Goal: Information Seeking & Learning: Find specific fact

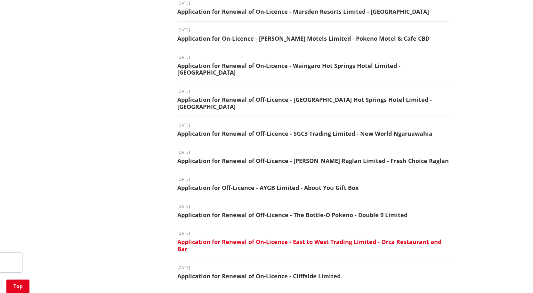
scroll to position [608, 0]
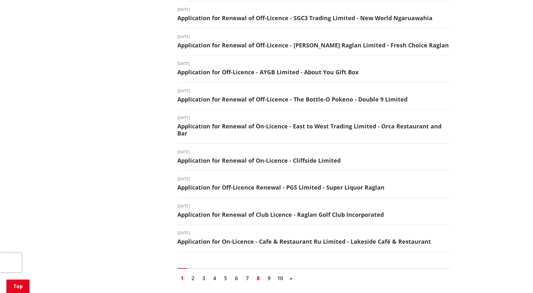
click at [257, 273] on link "8" at bounding box center [259, 278] width 10 height 10
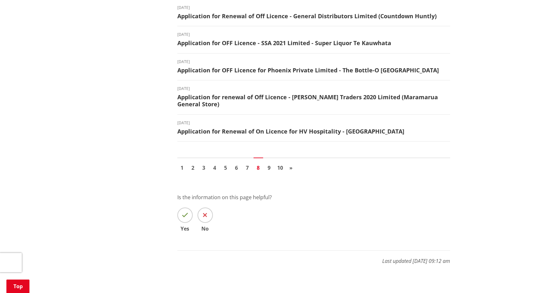
scroll to position [705, 0]
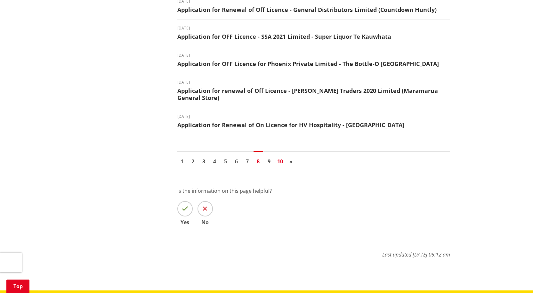
click at [280, 159] on link "10" at bounding box center [280, 162] width 10 height 10
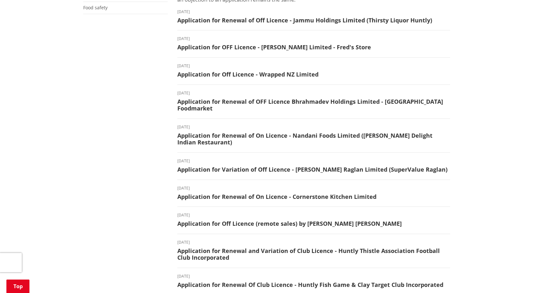
scroll to position [320, 0]
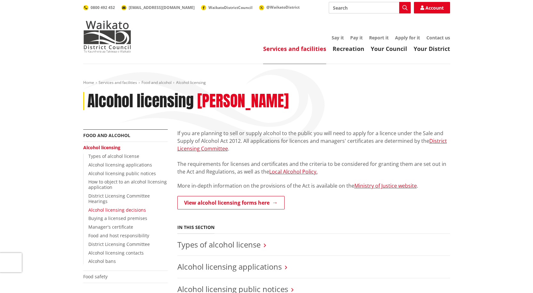
click at [113, 210] on link "Alcohol licensing decisions" at bounding box center [117, 210] width 58 height 6
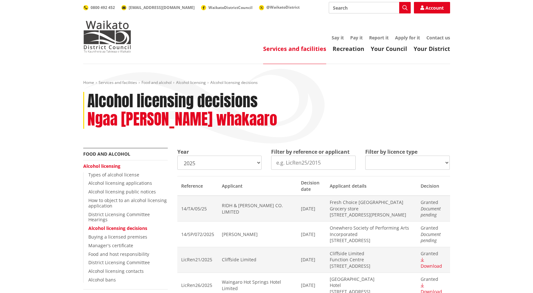
select select
click at [258, 162] on select "2025 2024 2023 2022 2021 2020 2019 2018 2017 2016 2015 2014" at bounding box center [219, 163] width 85 height 14
select select "2022"
click at [177, 156] on select "2025 2024 2023 2022 2021 2020 2019 2018 2017 2016 2015 2014" at bounding box center [219, 163] width 85 height 14
click at [425, 163] on select "All On licence - New On licence - Renewals On licence - Variations Off licence …" at bounding box center [407, 163] width 85 height 14
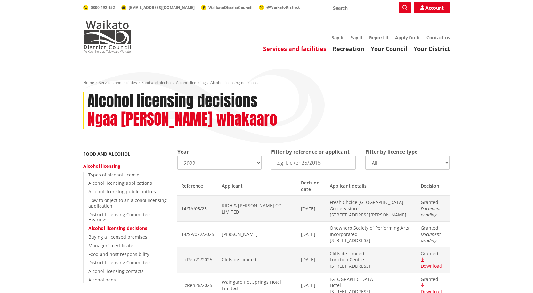
select select
click at [365, 156] on select "All On licence - New On licence - Renewals On licence - Variations Off licence …" at bounding box center [407, 163] width 85 height 14
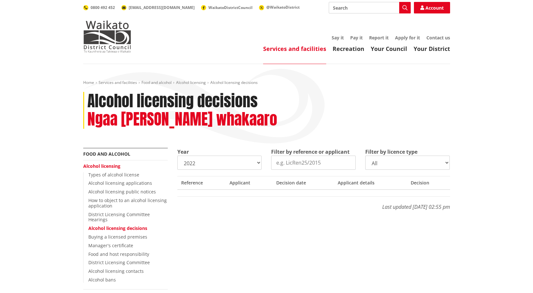
click at [340, 164] on input "Filter by reference or applicant" at bounding box center [313, 163] width 85 height 14
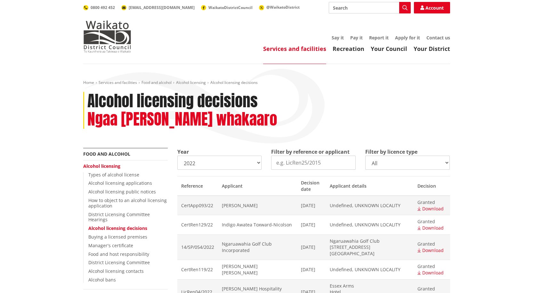
click at [447, 162] on select "All On licence - New On licence - Renewals On licence - Variations Off licence …" at bounding box center [407, 163] width 85 height 14
click at [365, 156] on select "All On licence - New On licence - Renewals On licence - Variations Off licence …" at bounding box center [407, 163] width 85 height 14
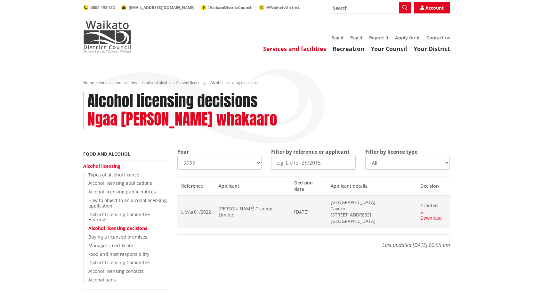
click at [448, 162] on select "All On licence - New On licence - Renewals On licence - Variations Off licence …" at bounding box center [407, 163] width 85 height 14
click at [365, 156] on select "All On licence - New On licence - Renewals On licence - Variations Off licence …" at bounding box center [407, 163] width 85 height 14
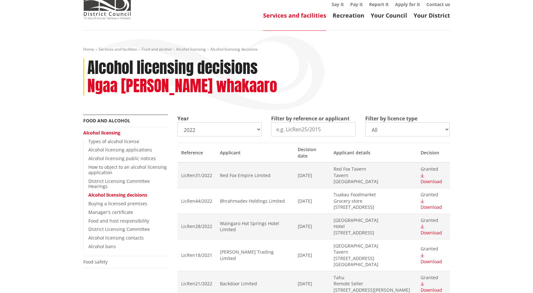
scroll to position [32, 0]
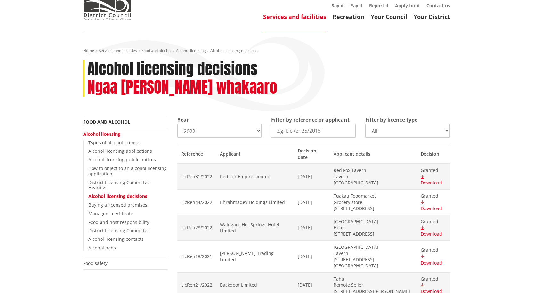
click at [444, 131] on select "All On licence - New On licence - Renewals On licence - Variations Off licence …" at bounding box center [407, 131] width 85 height 14
click at [365, 124] on select "All On licence - New On licence - Renewals On licence - Variations Off licence …" at bounding box center [407, 131] width 85 height 14
select select
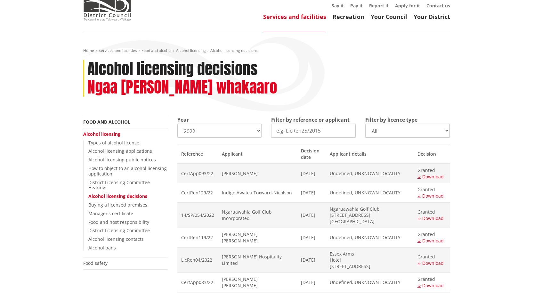
drag, startPoint x: 322, startPoint y: 129, endPoint x: 302, endPoint y: 129, distance: 19.2
click at [302, 129] on input "Filter by reference or applicant" at bounding box center [313, 131] width 85 height 14
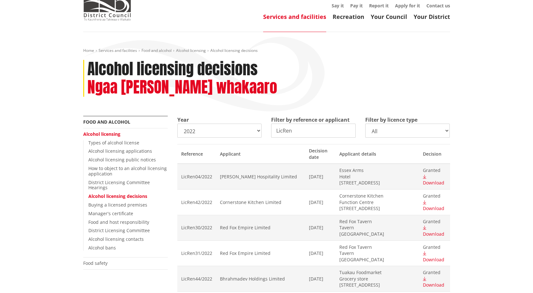
click at [297, 132] on input "LicRen" at bounding box center [313, 131] width 85 height 14
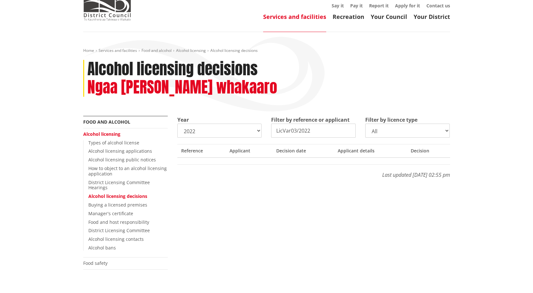
type input "LicVar03/2022"
click at [327, 130] on input "LicVar03/2022" at bounding box center [313, 131] width 85 height 14
click at [257, 130] on select "2025 2024 2023 2022 2021 2020 2019 2018 2017 2016 2015 2014" at bounding box center [219, 131] width 85 height 14
select select "2023"
click at [177, 124] on select "2025 2024 2023 2022 2021 2020 2019 2018 2017 2016 2015 2014" at bounding box center [219, 131] width 85 height 14
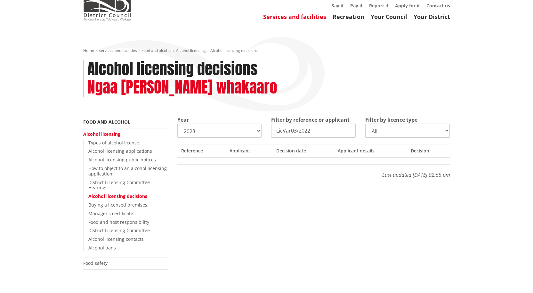
drag, startPoint x: 310, startPoint y: 130, endPoint x: 273, endPoint y: 129, distance: 37.2
click at [273, 129] on input "LicVar03/2022" at bounding box center [313, 131] width 85 height 14
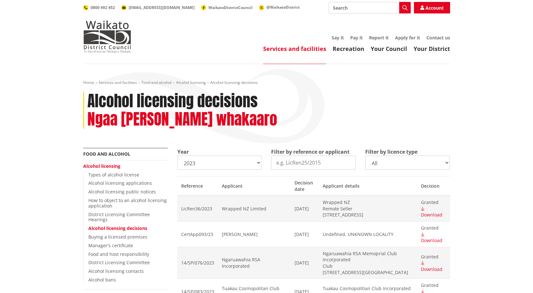
drag, startPoint x: 327, startPoint y: 163, endPoint x: 264, endPoint y: 162, distance: 63.7
click at [263, 161] on div "Year 2025 2024 2023 2022 2021 2020 2019 2018 2017 2016 2015 2014 Filter by refe…" at bounding box center [314, 162] width 282 height 28
type input "LicVar03/2022"
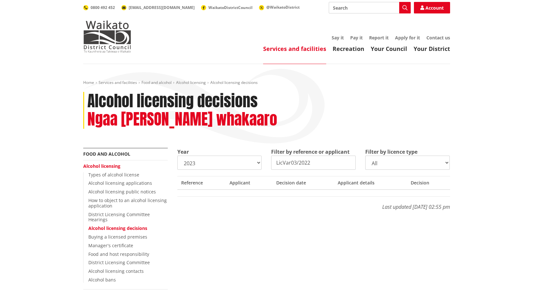
click at [334, 162] on input "LicVar03/2022" at bounding box center [313, 163] width 85 height 14
click at [418, 160] on select "All On licence - New On licence - Renewals On licence - Variations Off licence …" at bounding box center [407, 163] width 85 height 14
click at [405, 160] on select "All On licence - New On licence - Renewals On licence - Variations Off licence …" at bounding box center [407, 163] width 85 height 14
click at [502, 145] on div "Home Services and facilities Food and alcohol Alcohol licensing Alcohol licensi…" at bounding box center [266, 203] width 533 height 279
click at [325, 163] on input "LicVar03/2022" at bounding box center [313, 163] width 85 height 14
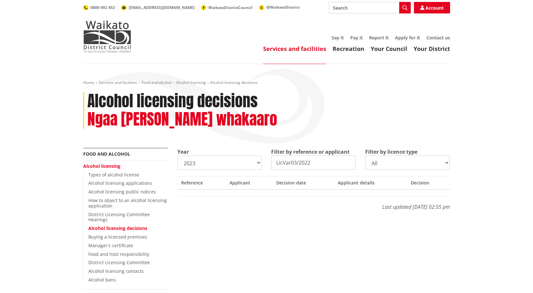
click at [328, 210] on p "Last updated [DATE] 02:55 pm" at bounding box center [313, 203] width 273 height 14
click at [349, 163] on input "LicVar03/2022" at bounding box center [313, 163] width 85 height 14
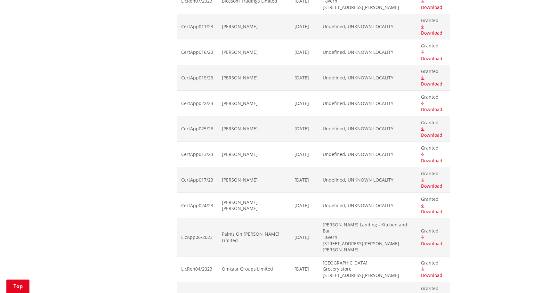
scroll to position [6890, 0]
